Goal: Task Accomplishment & Management: Manage account settings

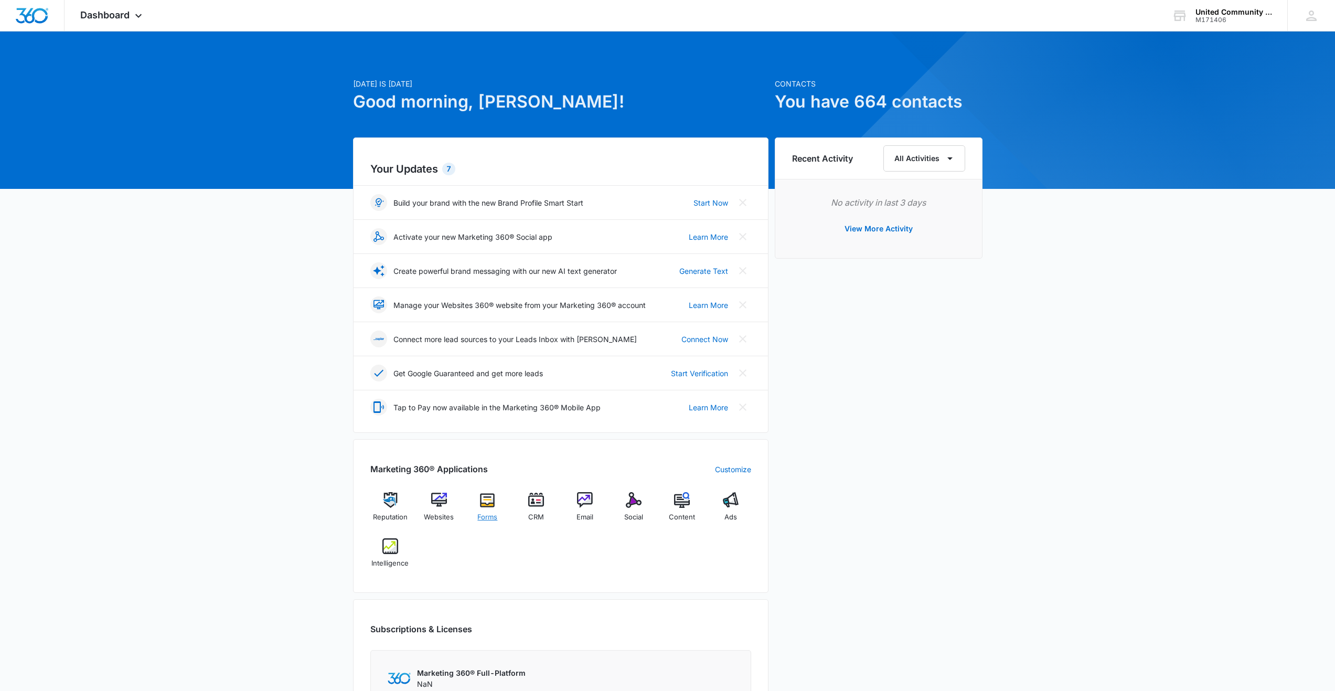
click at [487, 501] on img at bounding box center [487, 500] width 16 height 16
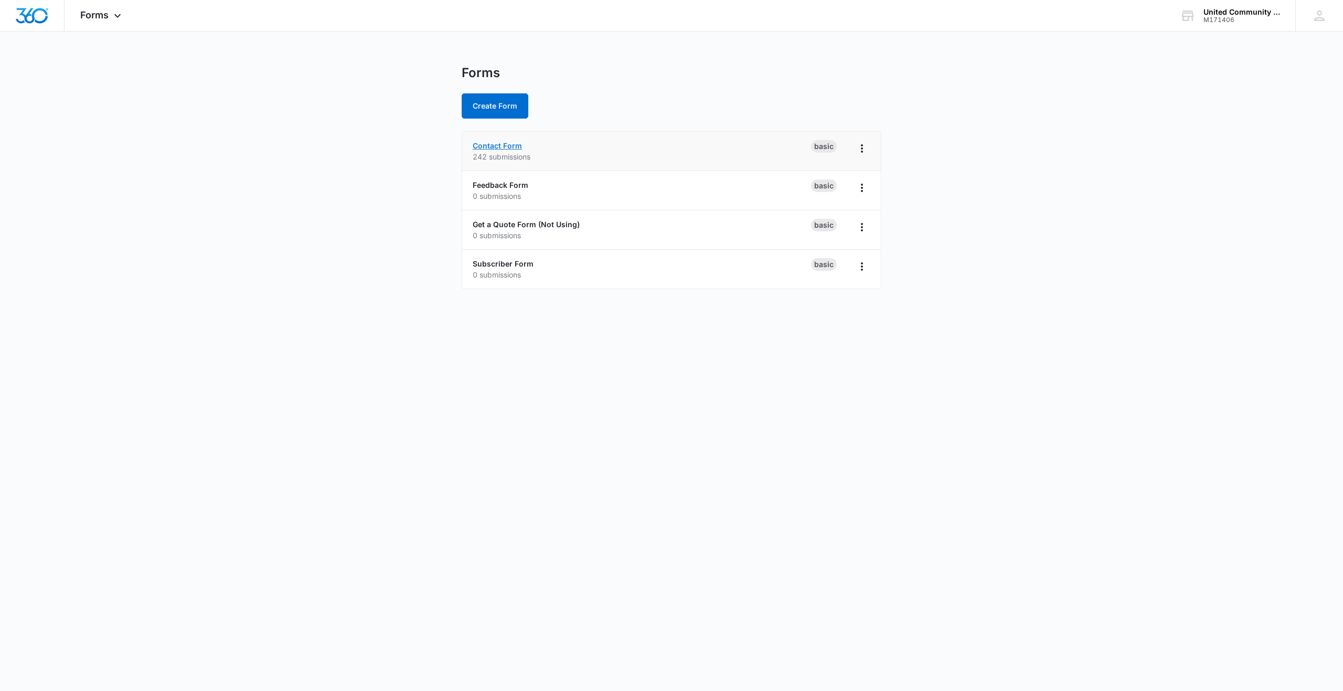
click at [506, 146] on link "Contact Form" at bounding box center [497, 145] width 49 height 9
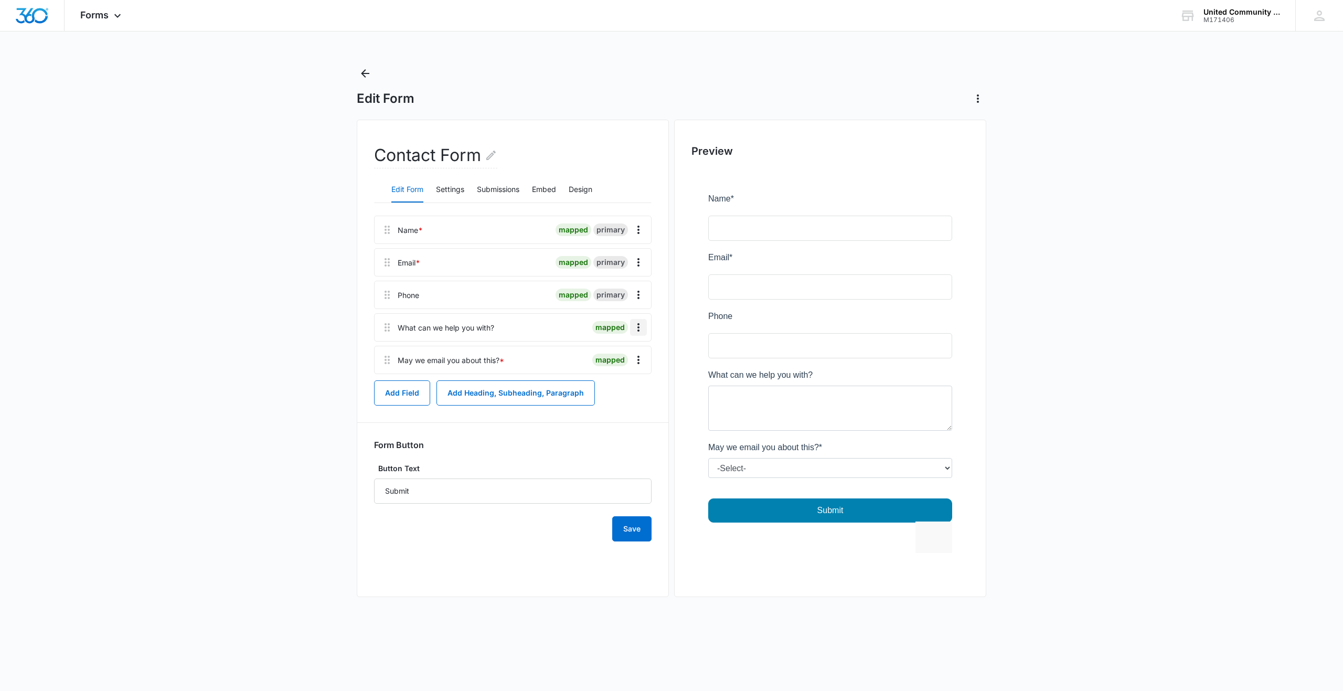
click at [636, 325] on icon "Overflow Menu" at bounding box center [638, 327] width 13 height 13
click at [615, 354] on div "Edit" at bounding box center [610, 356] width 22 height 7
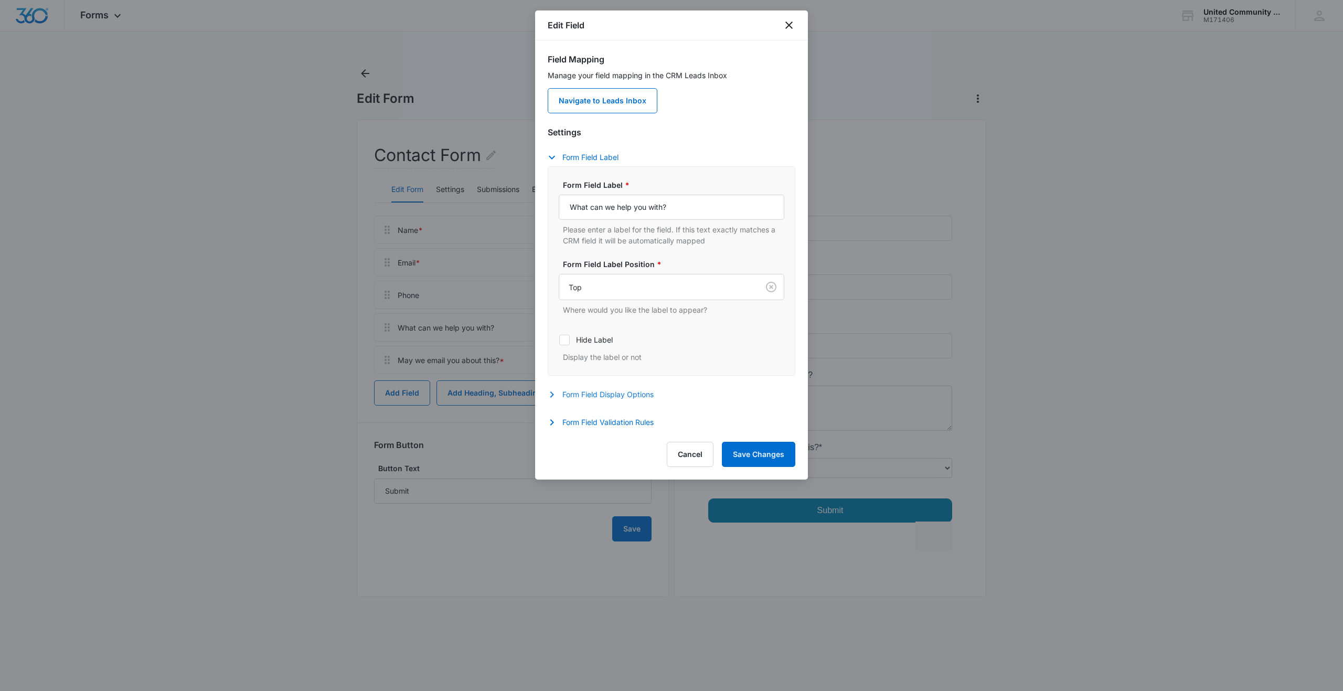
click at [605, 392] on button "Form Field Display Options" at bounding box center [606, 394] width 116 height 13
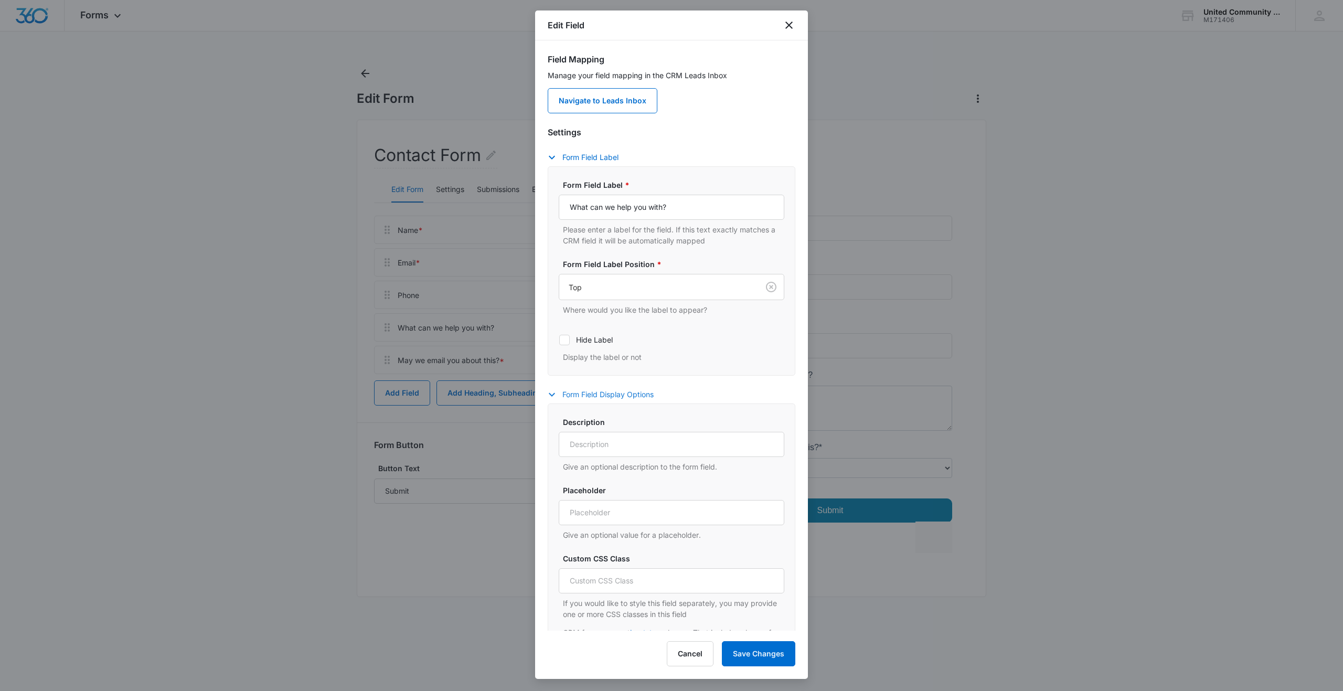
scroll to position [59, 0]
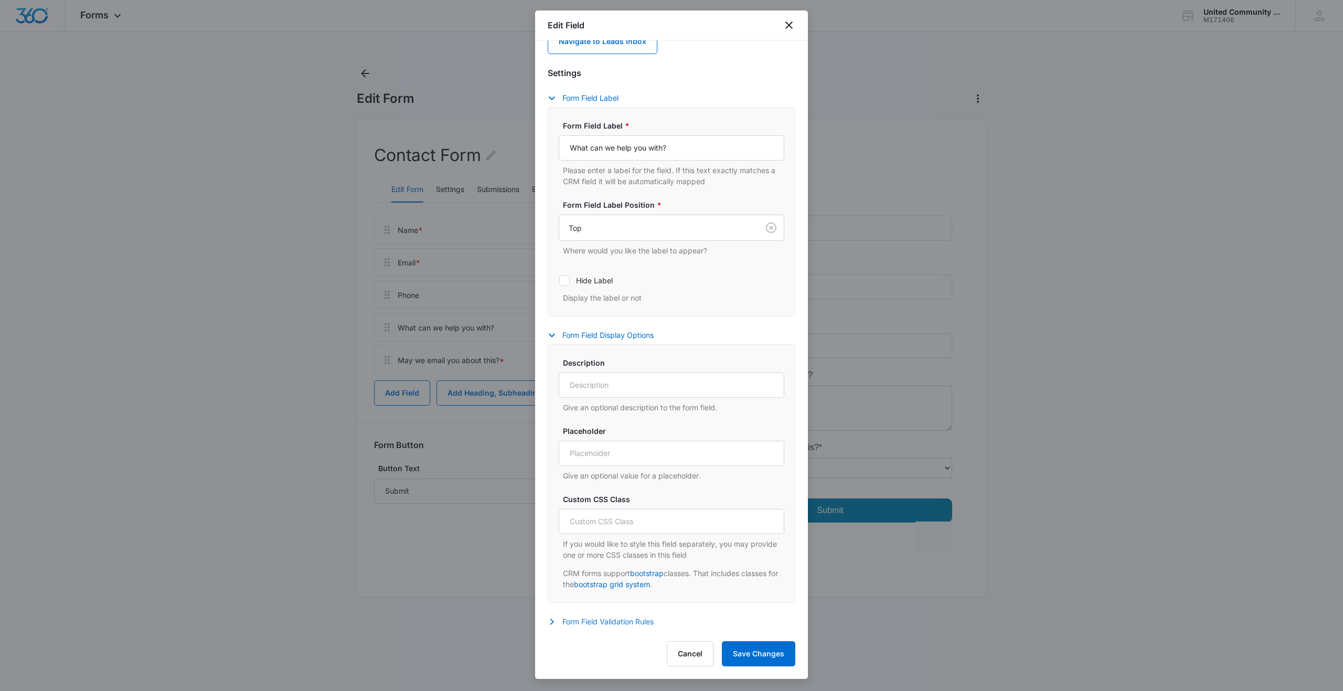
click at [615, 623] on button "Form Field Validation Rules" at bounding box center [606, 621] width 116 height 13
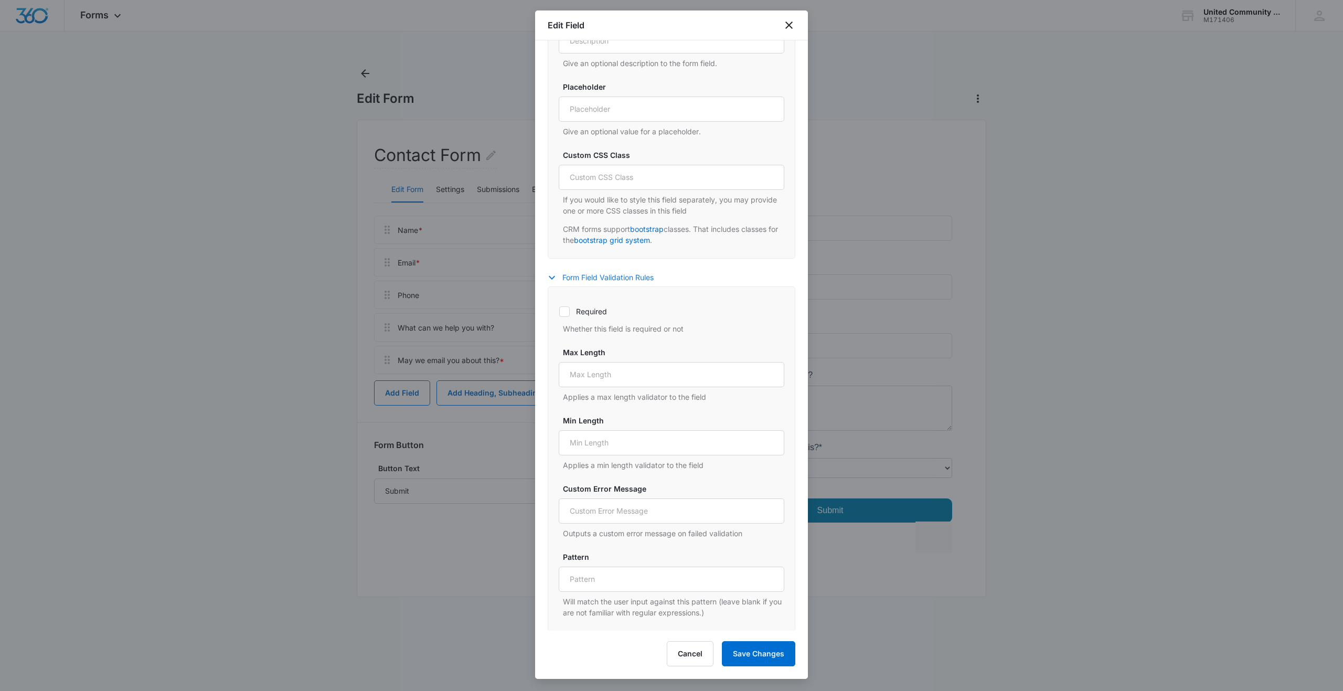
scroll to position [404, 0]
click at [564, 310] on icon at bounding box center [564, 310] width 9 height 9
click at [559, 311] on input "Required" at bounding box center [559, 311] width 1 height 1
checkbox input "true"
click at [759, 654] on button "Save Changes" at bounding box center [758, 653] width 73 height 25
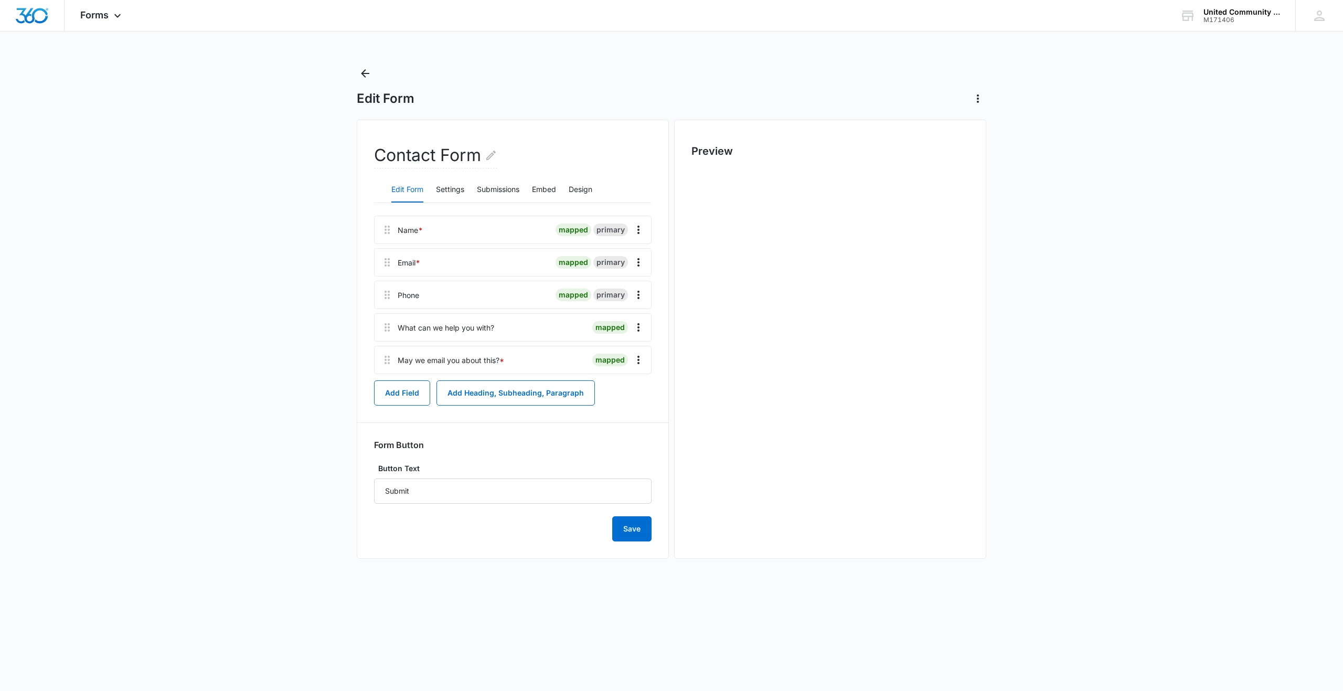
scroll to position [0, 0]
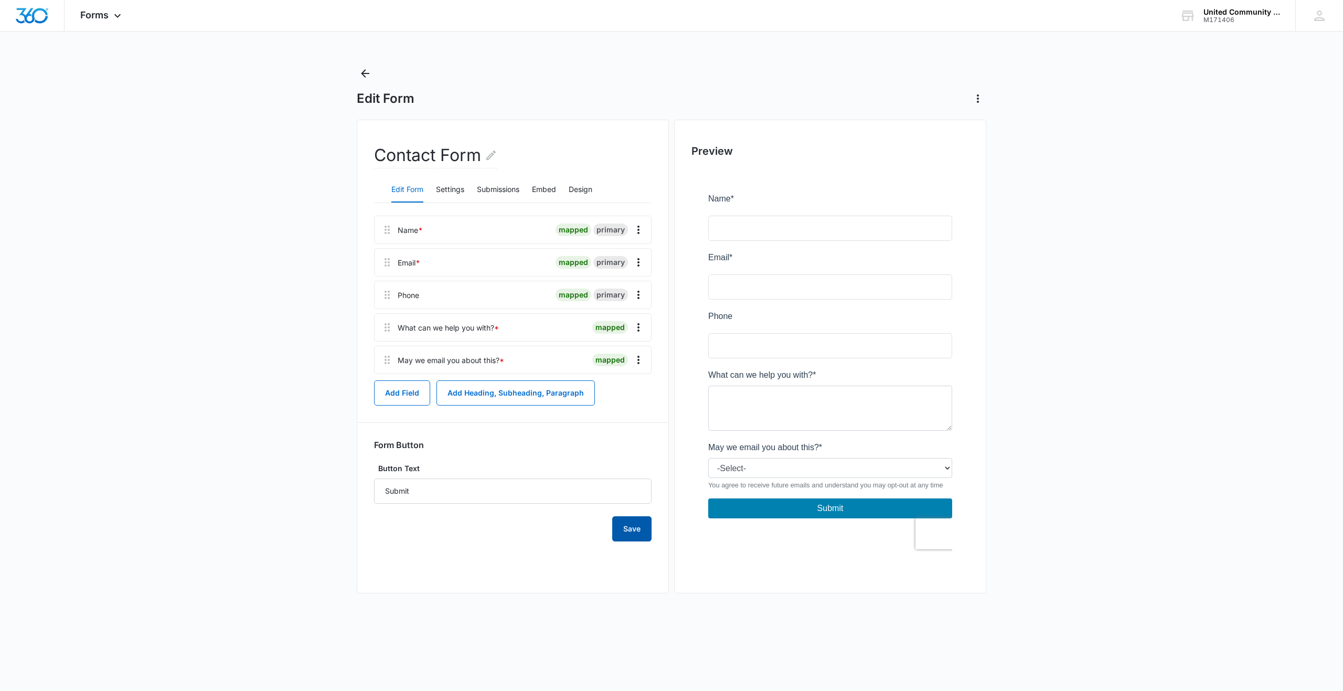
click at [632, 529] on button "Save" at bounding box center [631, 528] width 39 height 25
click at [445, 186] on button "Settings" at bounding box center [450, 189] width 28 height 25
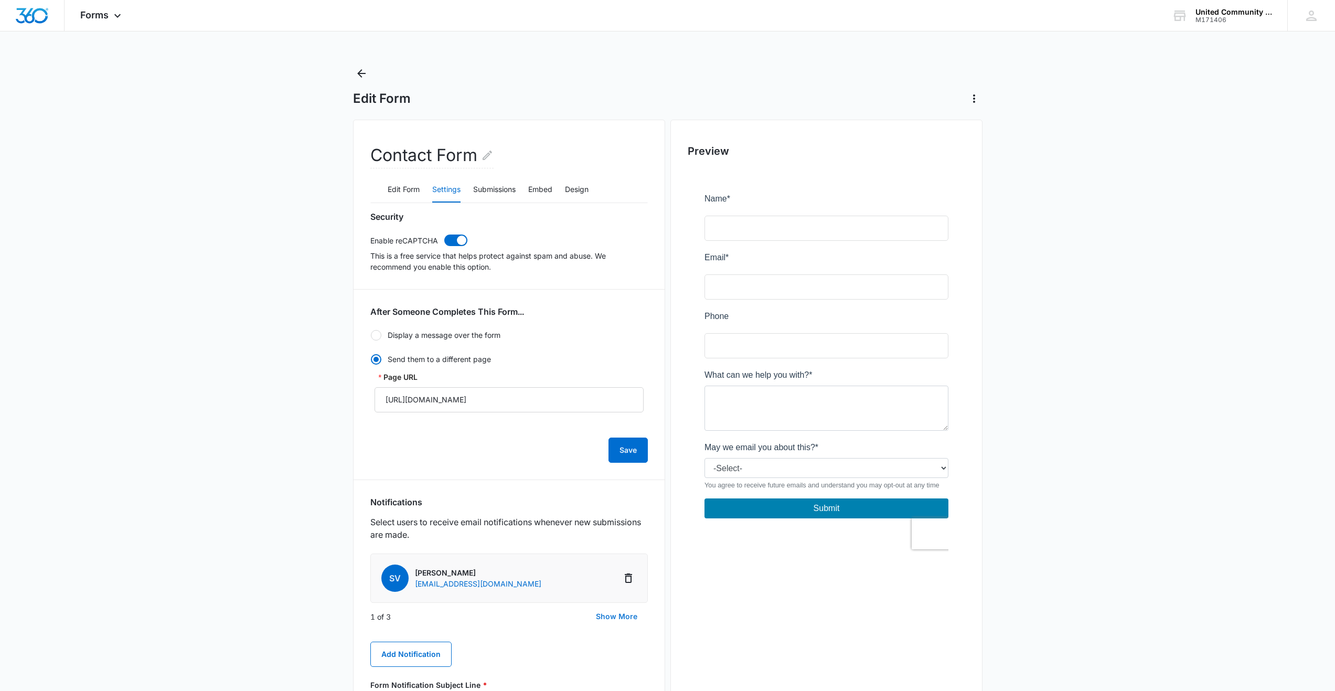
click at [621, 616] on button "Show More" at bounding box center [616, 616] width 62 height 25
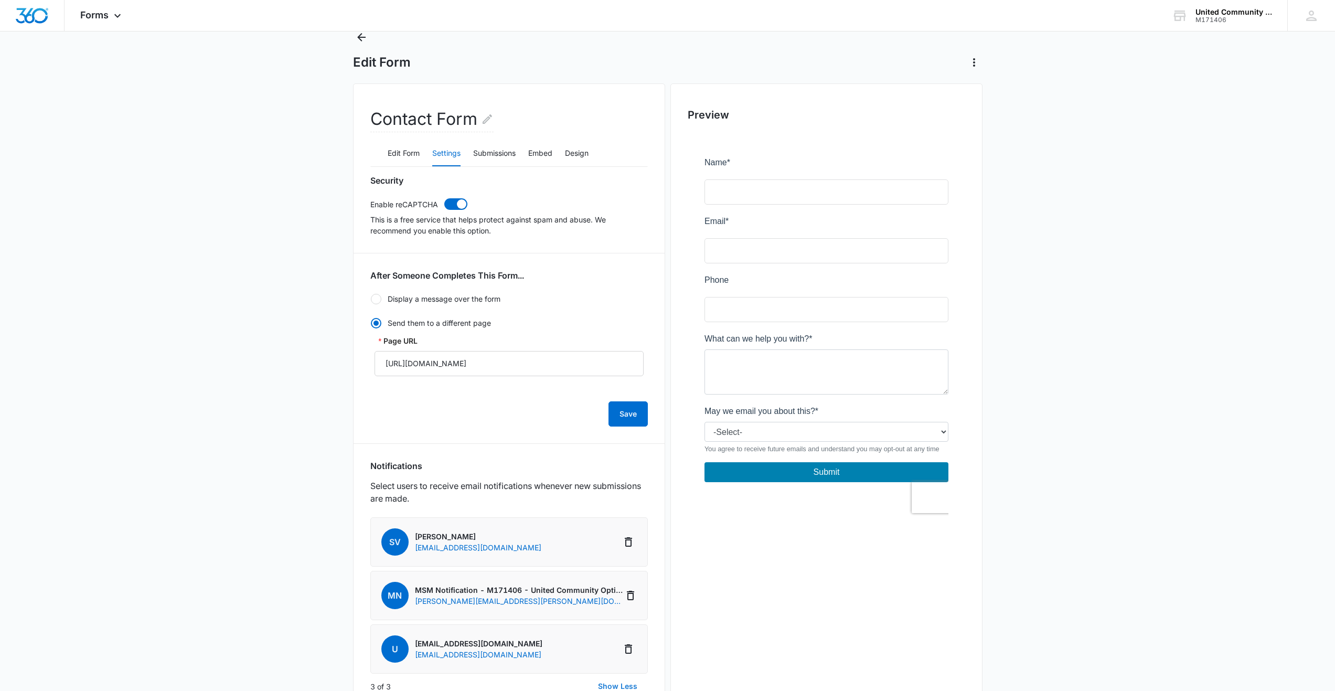
scroll to position [70, 0]
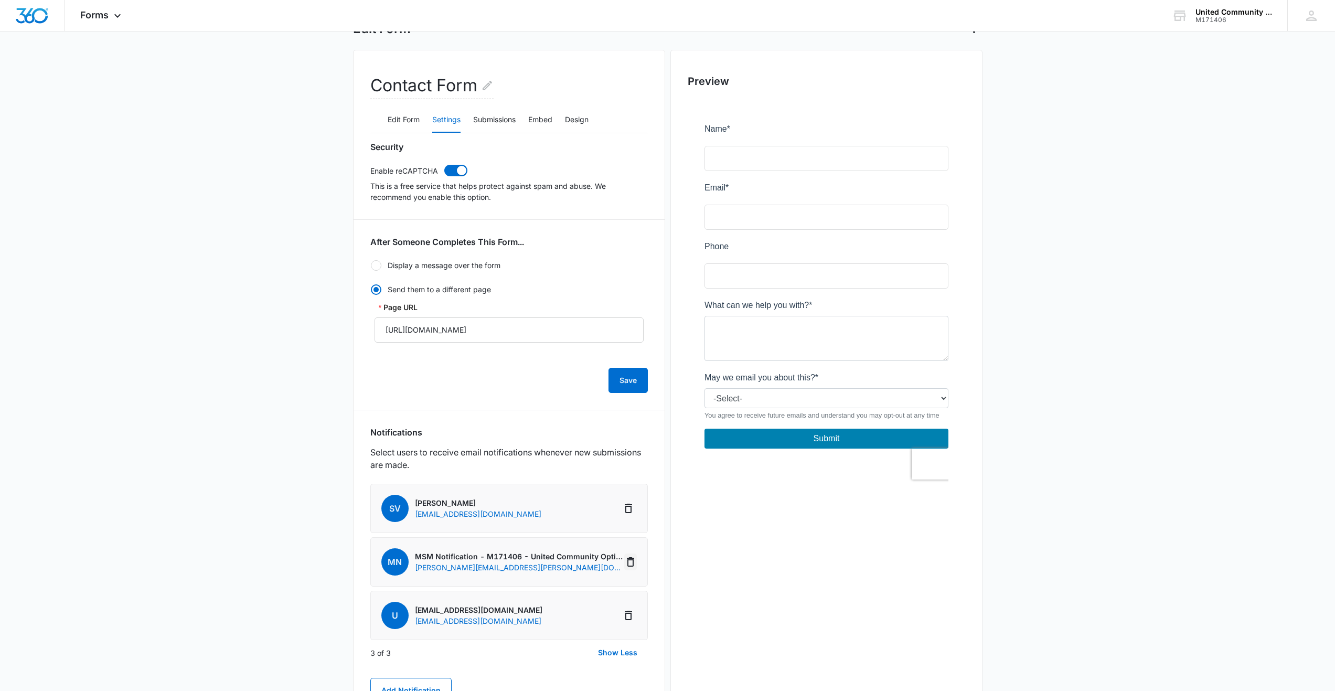
click at [631, 563] on icon "Delete Notification" at bounding box center [630, 561] width 13 height 13
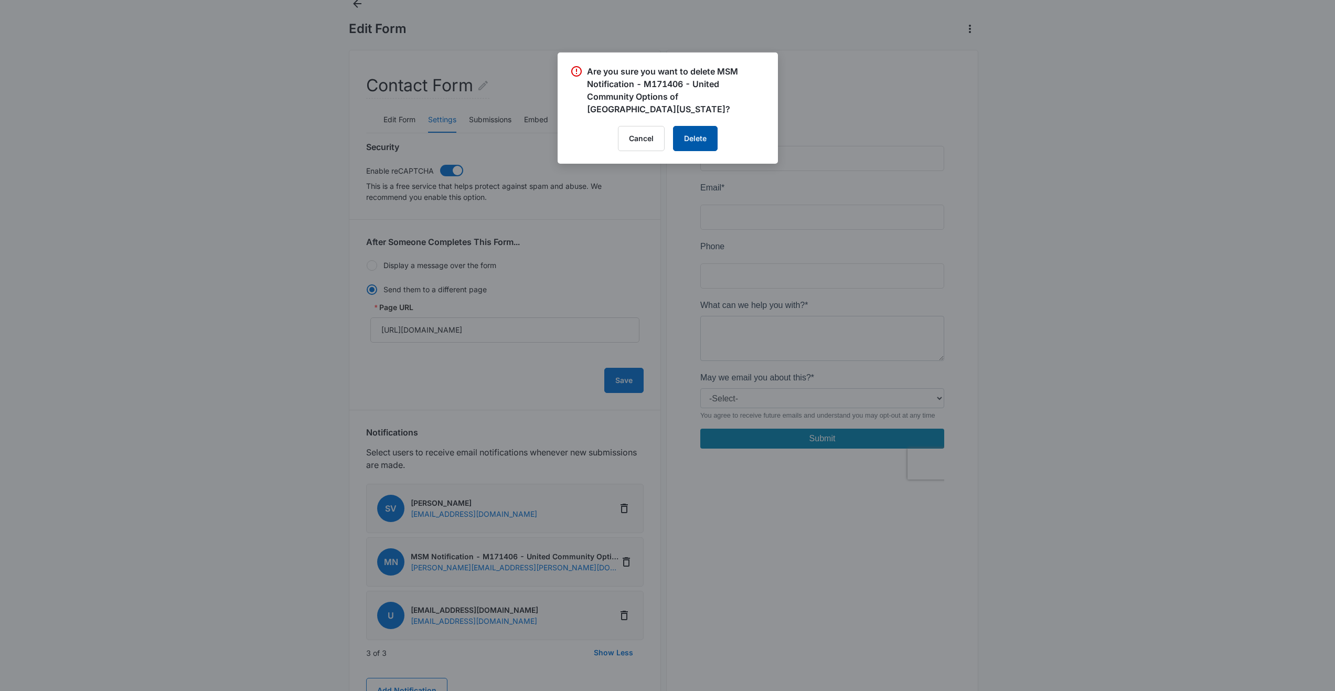
click at [698, 130] on button "Delete" at bounding box center [695, 138] width 45 height 25
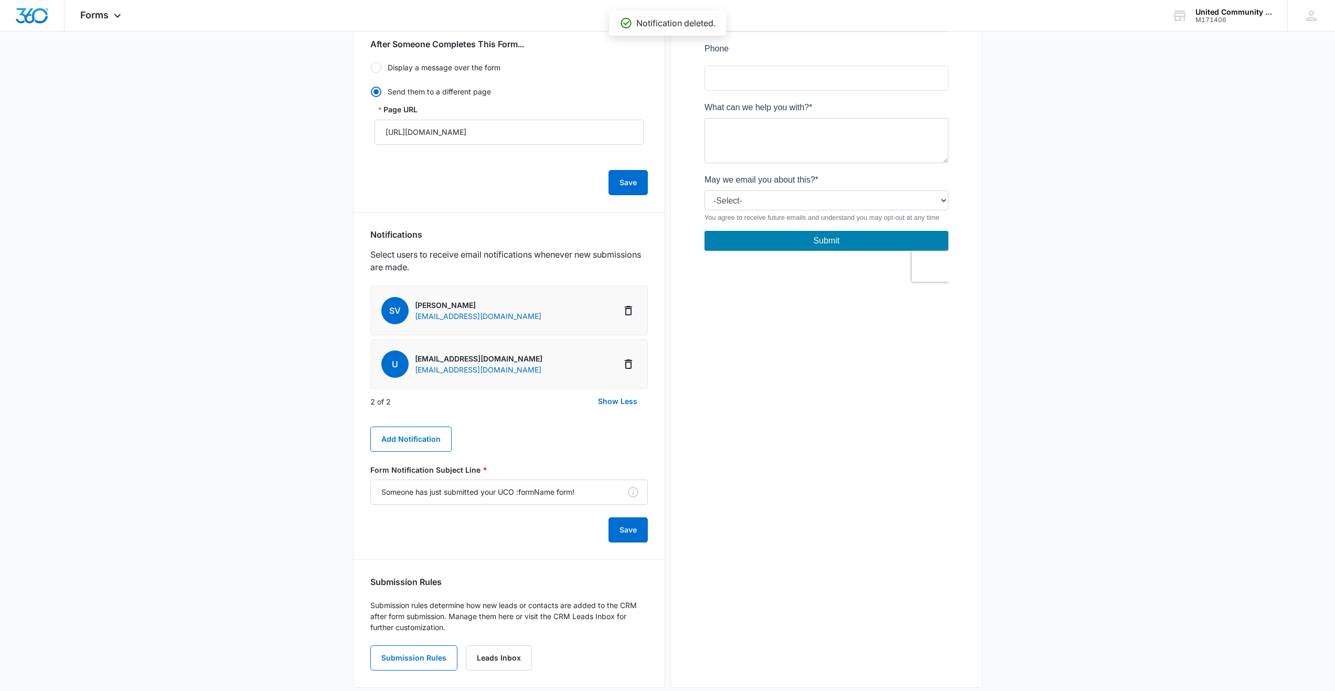
scroll to position [285, 0]
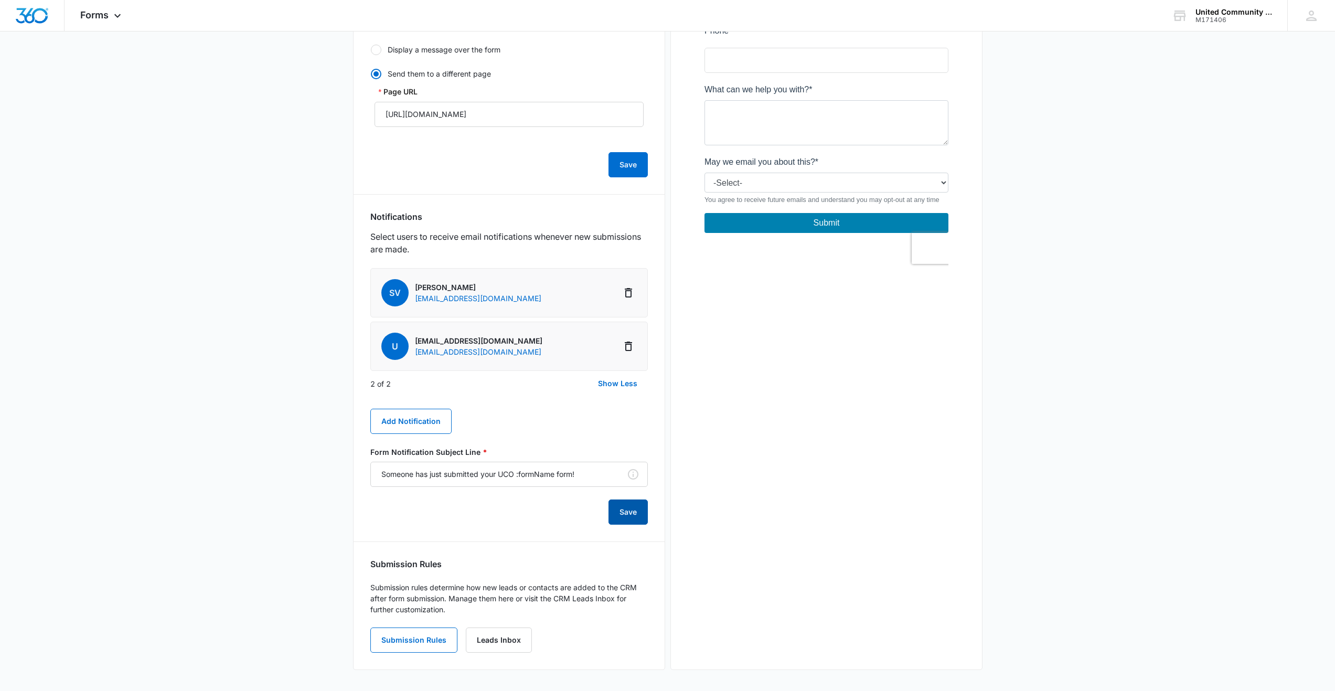
click at [624, 514] on button "Save" at bounding box center [627, 511] width 39 height 25
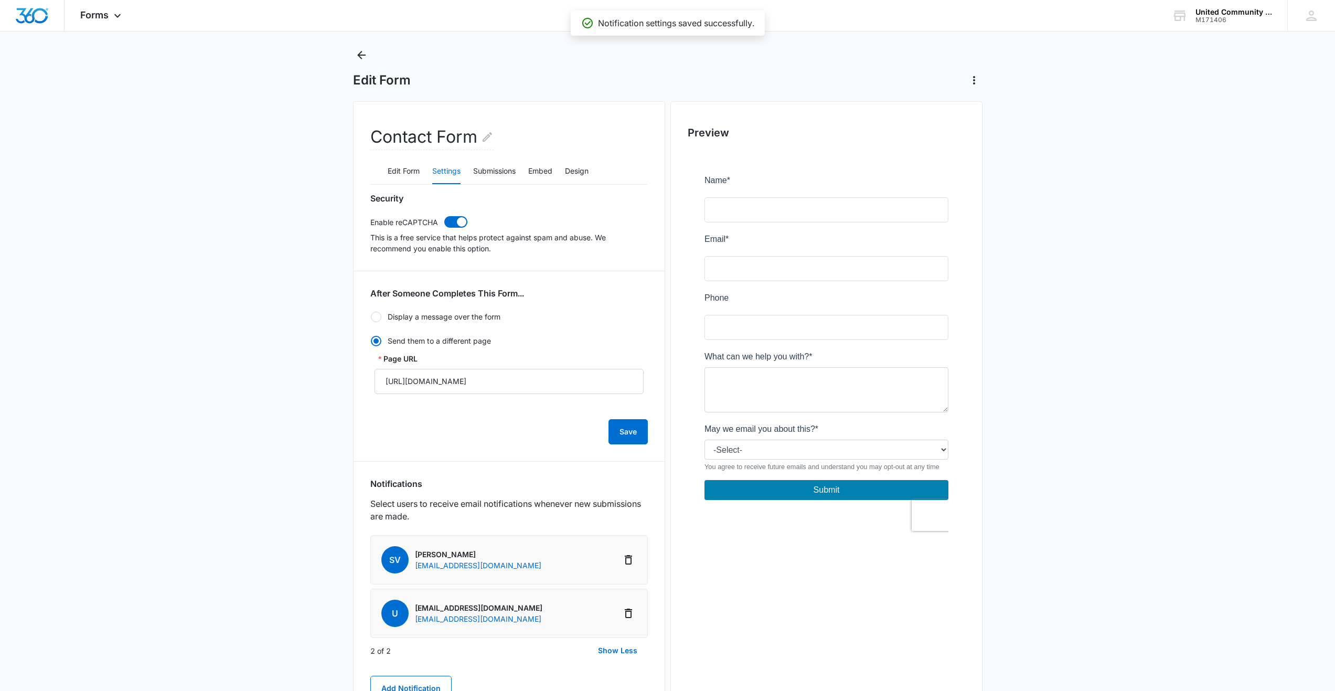
scroll to position [0, 0]
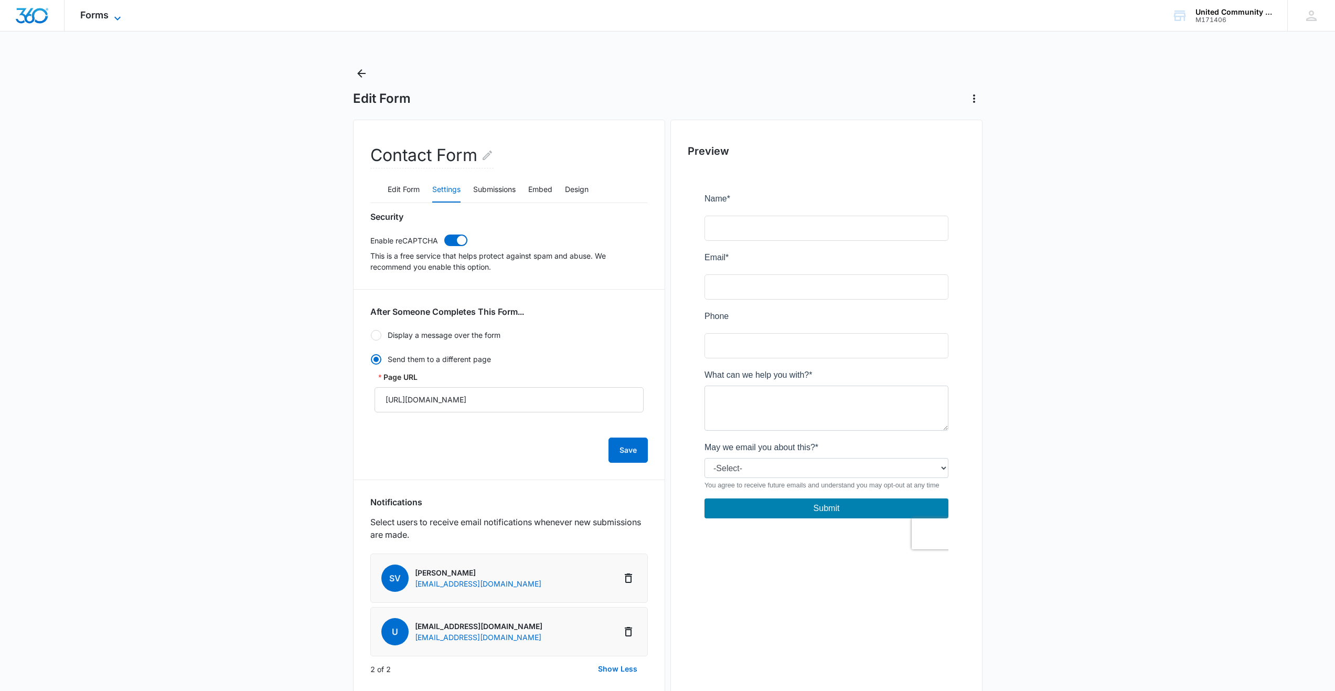
click at [96, 16] on span "Forms" at bounding box center [94, 14] width 28 height 11
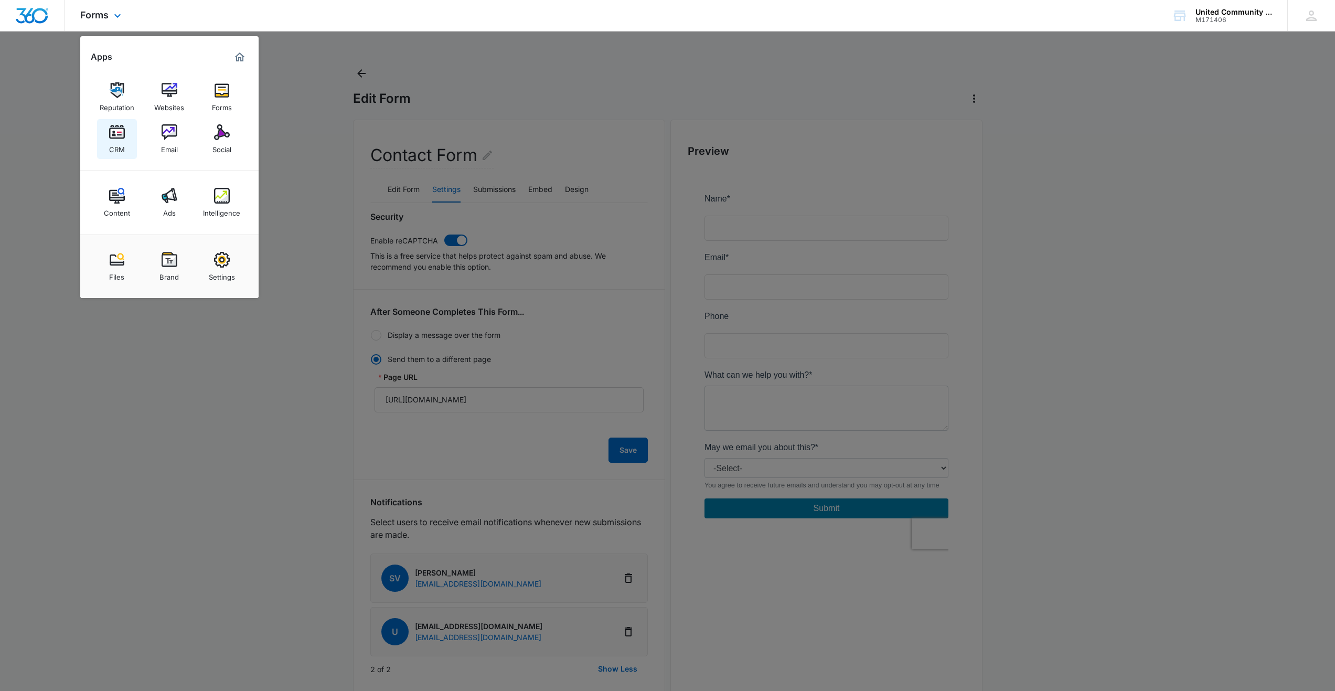
click at [117, 132] on img at bounding box center [117, 132] width 16 height 16
